Goal: Task Accomplishment & Management: Manage account settings

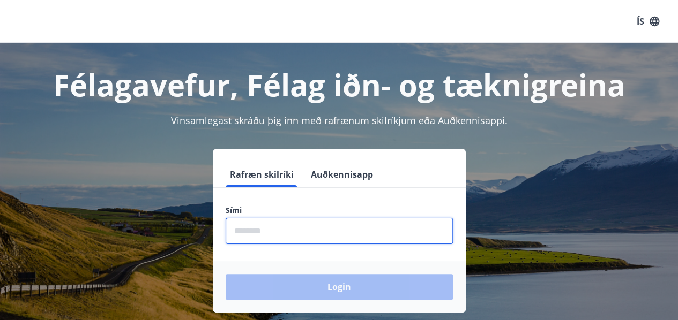
click at [261, 243] on input "phone" at bounding box center [339, 231] width 227 height 26
type input "********"
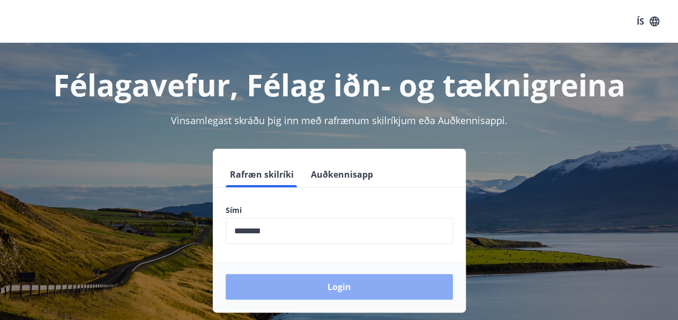
click at [347, 288] on button "Login" at bounding box center [339, 287] width 227 height 26
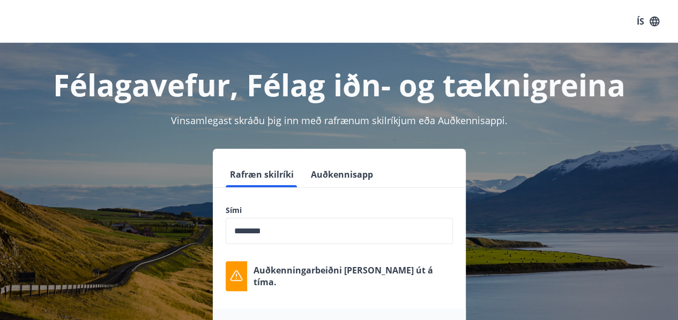
click at [345, 205] on label "Sími" at bounding box center [339, 210] width 227 height 11
click at [656, 21] on icon "button" at bounding box center [654, 22] width 12 height 12
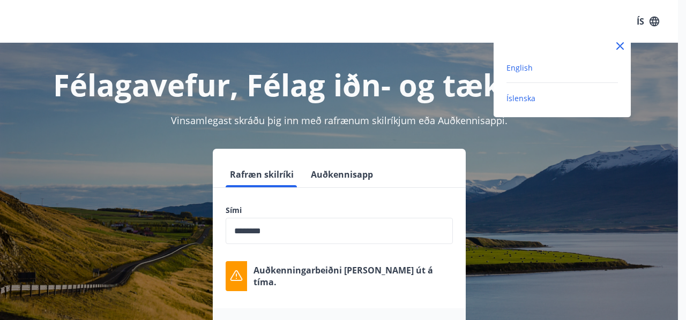
click at [518, 64] on span "English" at bounding box center [519, 68] width 26 height 10
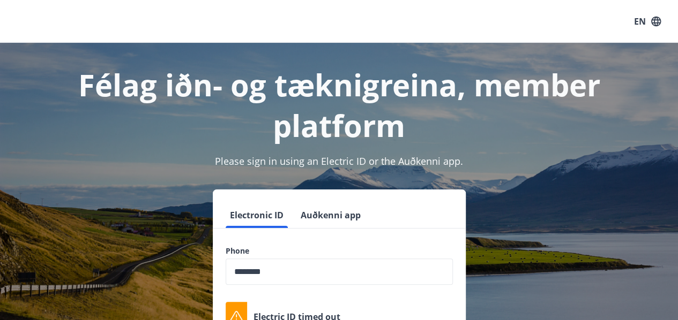
click at [306, 271] on input "phone" at bounding box center [339, 272] width 227 height 26
click at [496, 238] on div "Electronic ID Auðkenni app Phone ​ Electric ID timed out Login" at bounding box center [339, 295] width 652 height 211
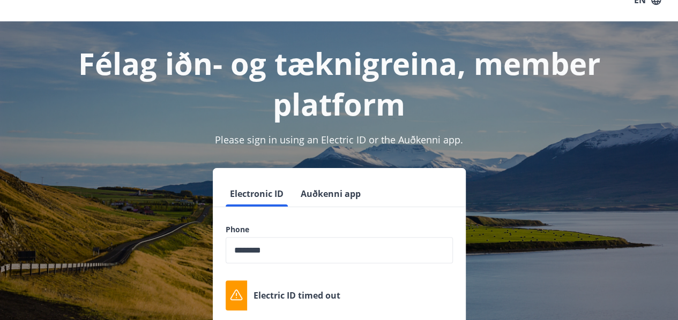
scroll to position [129, 0]
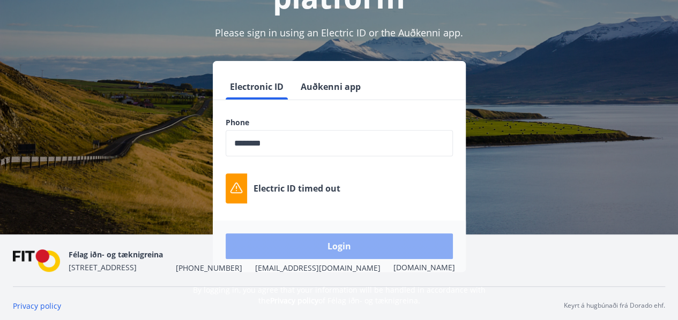
click at [311, 242] on button "Login" at bounding box center [339, 247] width 227 height 26
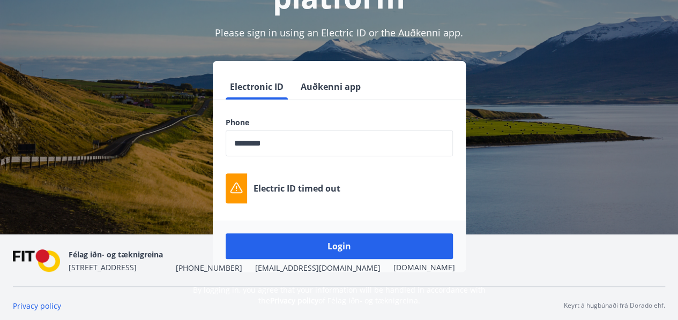
click at [537, 123] on div "Electronic ID Auðkenni app Phone ​ Electric ID timed out Login" at bounding box center [339, 166] width 652 height 211
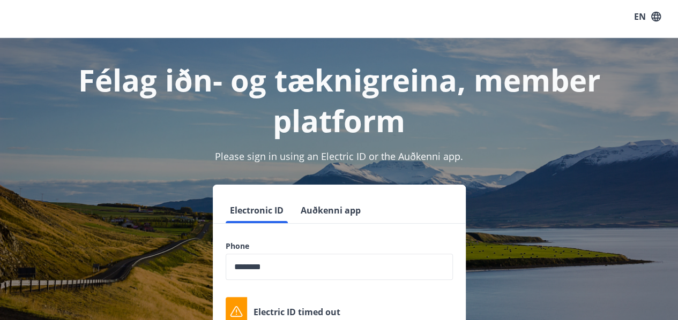
scroll to position [0, 0]
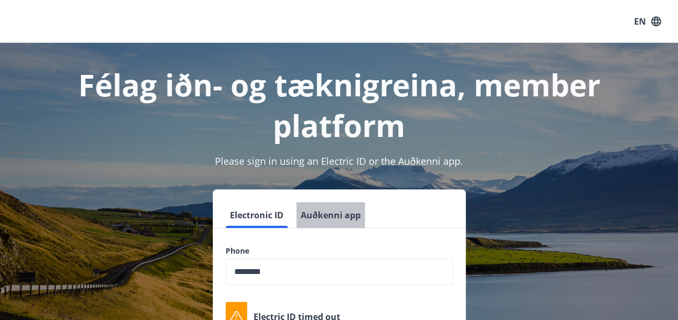
click at [320, 212] on button "Auðkenni app" at bounding box center [330, 216] width 69 height 26
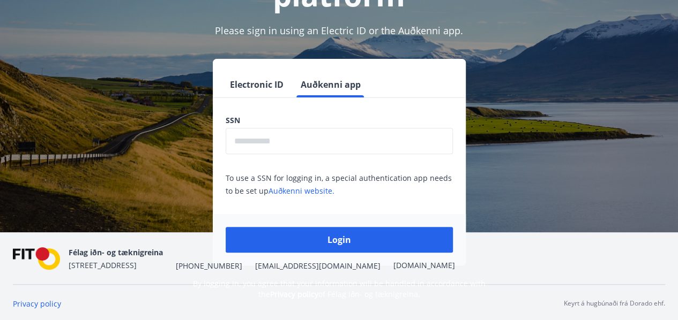
scroll to position [132, 0]
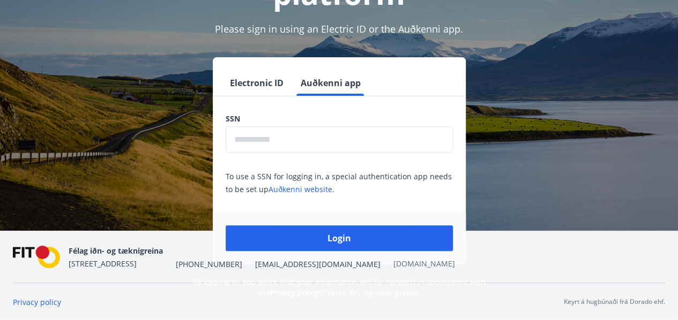
click at [393, 265] on link "fit.is" at bounding box center [424, 264] width 62 height 10
click at [525, 64] on div "Electronic ID Auðkenni app SSN ​ To use a SSN for logging in, a special authent…" at bounding box center [339, 160] width 652 height 207
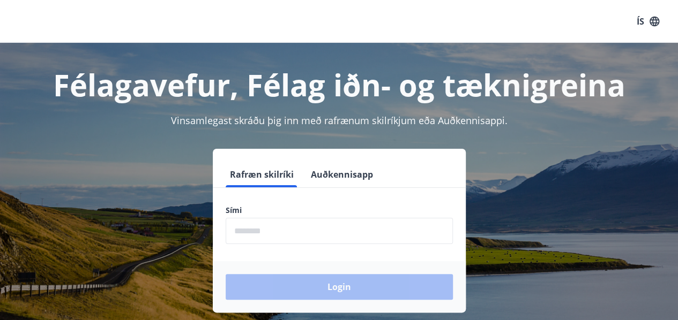
scroll to position [132, 0]
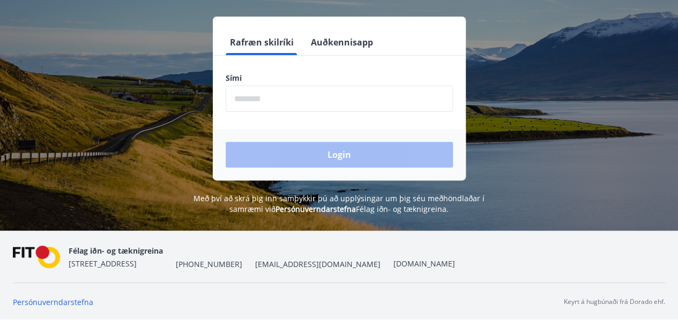
drag, startPoint x: 183, startPoint y: 198, endPoint x: 436, endPoint y: 209, distance: 253.1
click at [436, 209] on p "Með því að skrá þig inn samþykkir þú að upplýsingar um þig séu meðhöndlaðar í s…" at bounding box center [338, 203] width 319 height 21
copy span "Með því að skrá þig inn samþykkir þú að upplýsingar um þig séu meðhöndlaðar í s…"
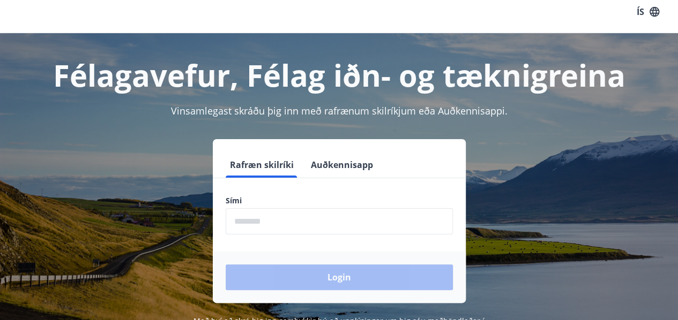
scroll to position [0, 0]
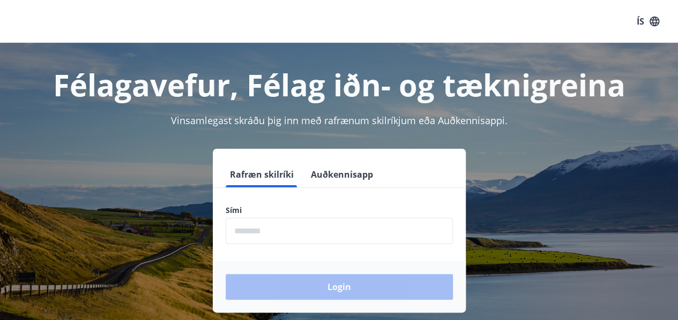
click at [656, 26] on icon "button" at bounding box center [654, 22] width 12 height 12
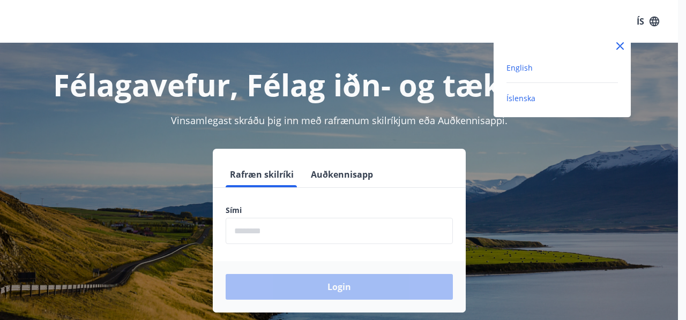
click at [513, 65] on span "English" at bounding box center [519, 68] width 26 height 10
